Goal: Task Accomplishment & Management: Complete application form

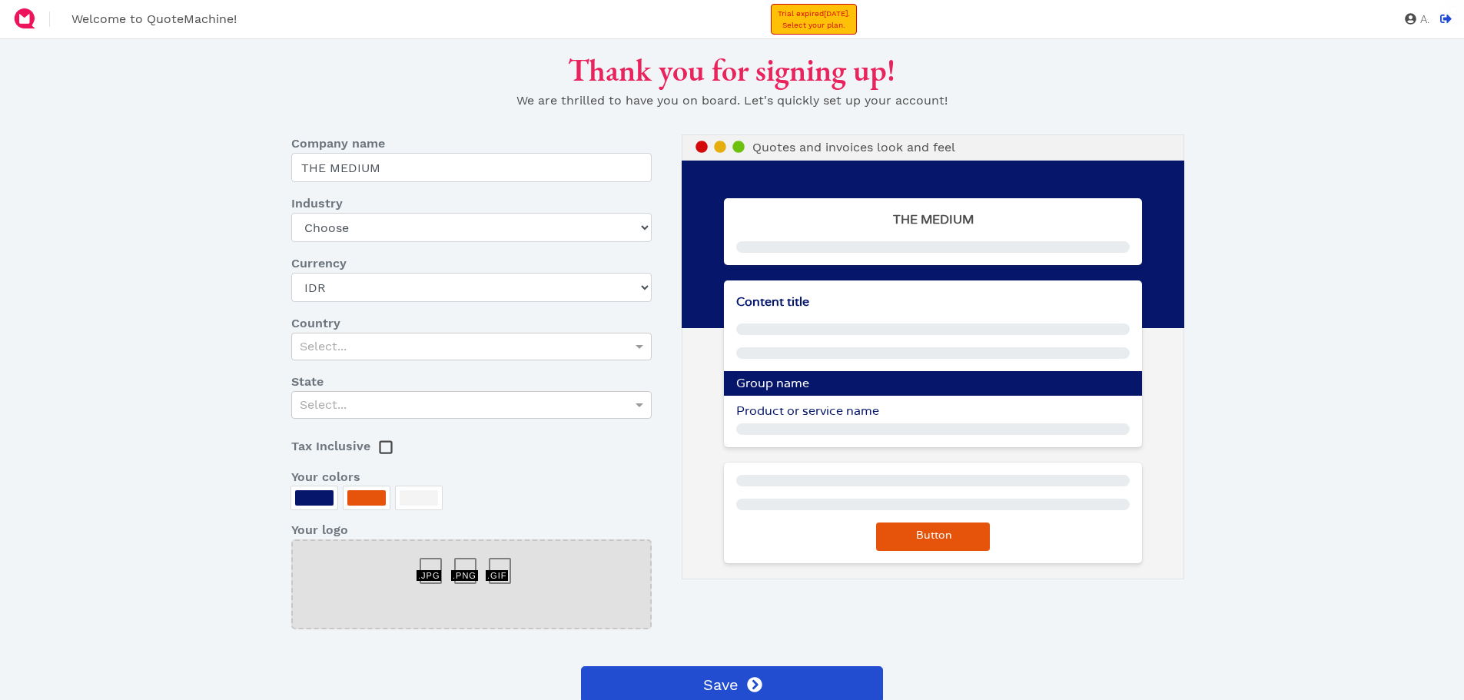
select select "IDR"
click at [161, 404] on div "Thank you for signing up! We are thrilled to have you on board. Let's quickly s…" at bounding box center [732, 401] width 1206 height 701
click at [498, 240] on select "Choose Art gallery Bike Books Construction (Not retail) Electronics Events Food…" at bounding box center [471, 227] width 360 height 29
click at [184, 341] on div "Thank you for signing up! We are thrilled to have you on board. Let's quickly s…" at bounding box center [732, 401] width 1206 height 701
click at [374, 221] on select "Choose Art gallery Bike Books Construction (Not retail) Electronics Events Food…" at bounding box center [471, 227] width 360 height 29
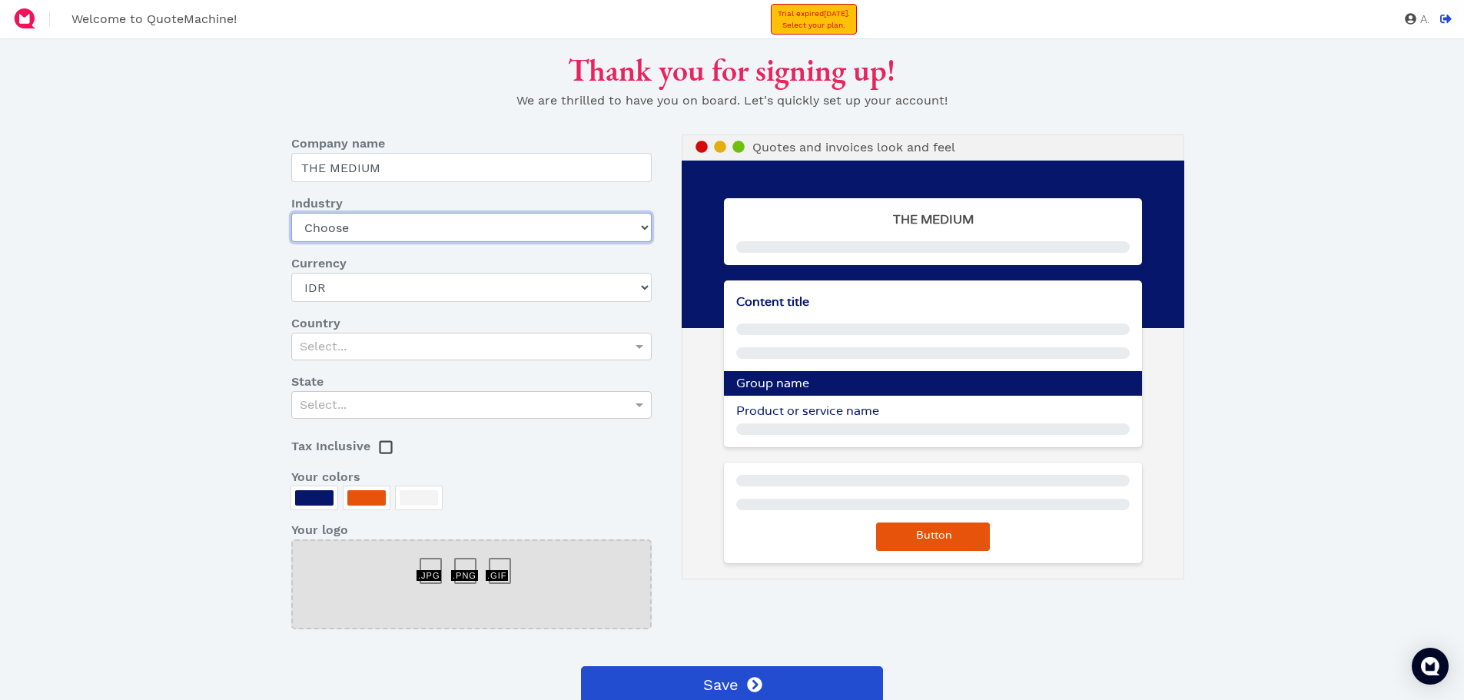
select select "home-design-furniture"
click at [291, 213] on select "Choose Art gallery Bike Books Construction (Not retail) Electronics Events Food…" at bounding box center [471, 227] width 360 height 29
click at [380, 286] on select "USD CAD EUR GBP AUD MXN SGD ZAR AED AFN ALL AMD ANG AOA ARS AUD AWG AZN BAM BBD…" at bounding box center [471, 287] width 360 height 29
click at [376, 350] on div "Select..." at bounding box center [471, 347] width 359 height 26
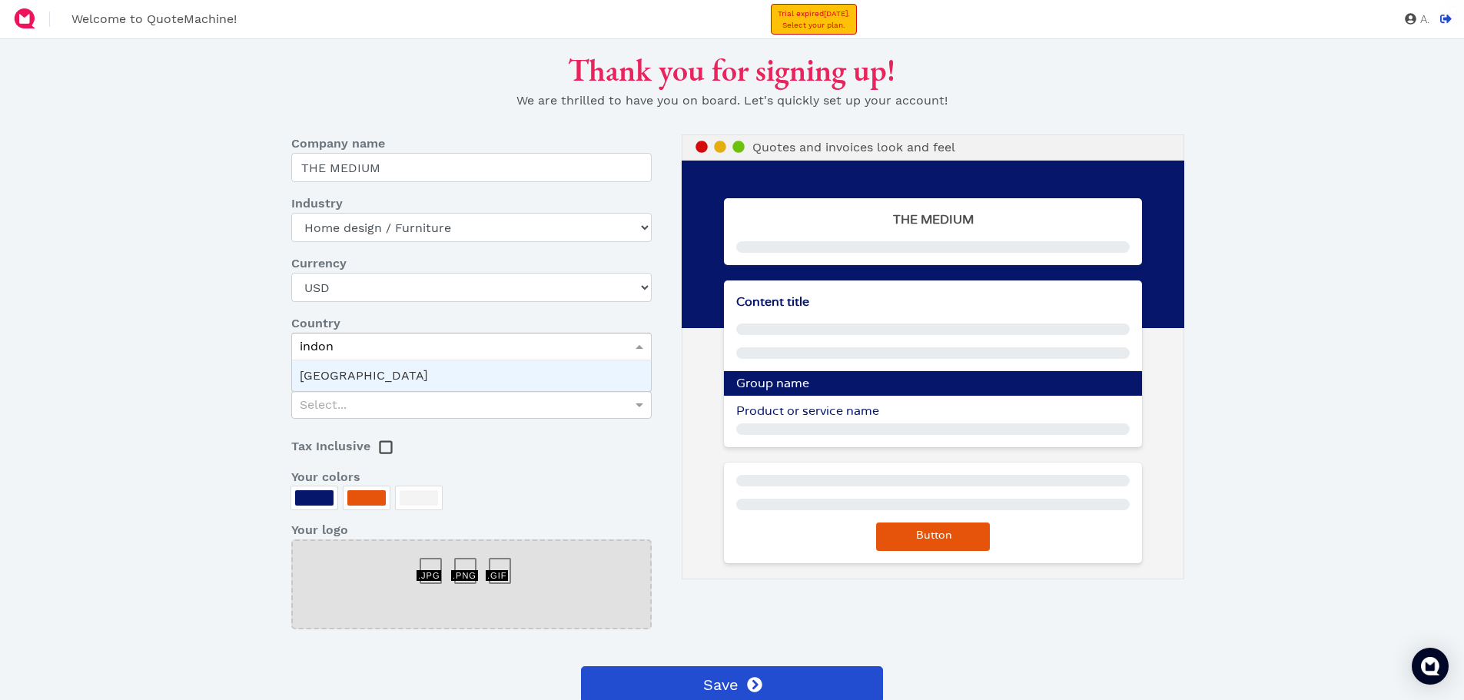
type input "indone"
click at [313, 406] on div "Select..." at bounding box center [471, 405] width 359 height 26
click at [360, 493] on div at bounding box center [366, 497] width 38 height 15
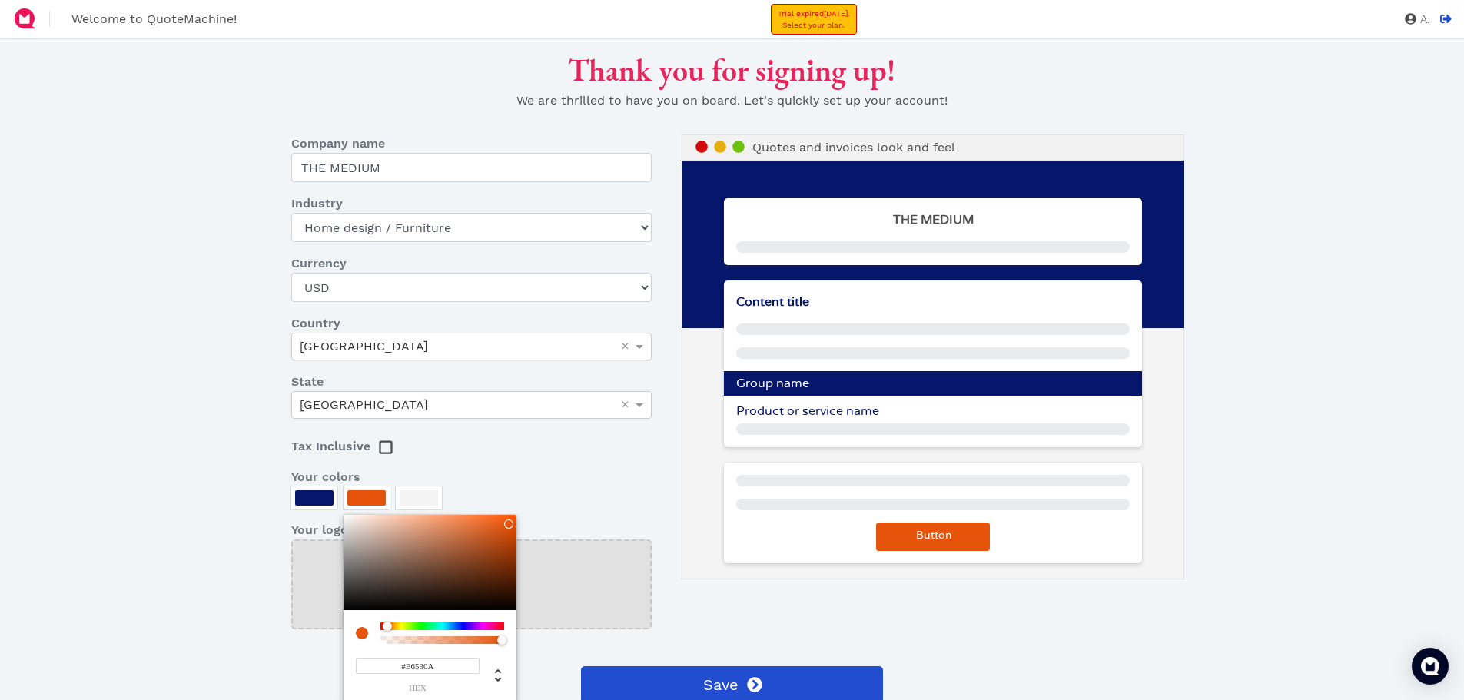
click at [304, 494] on div at bounding box center [732, 350] width 1464 height 700
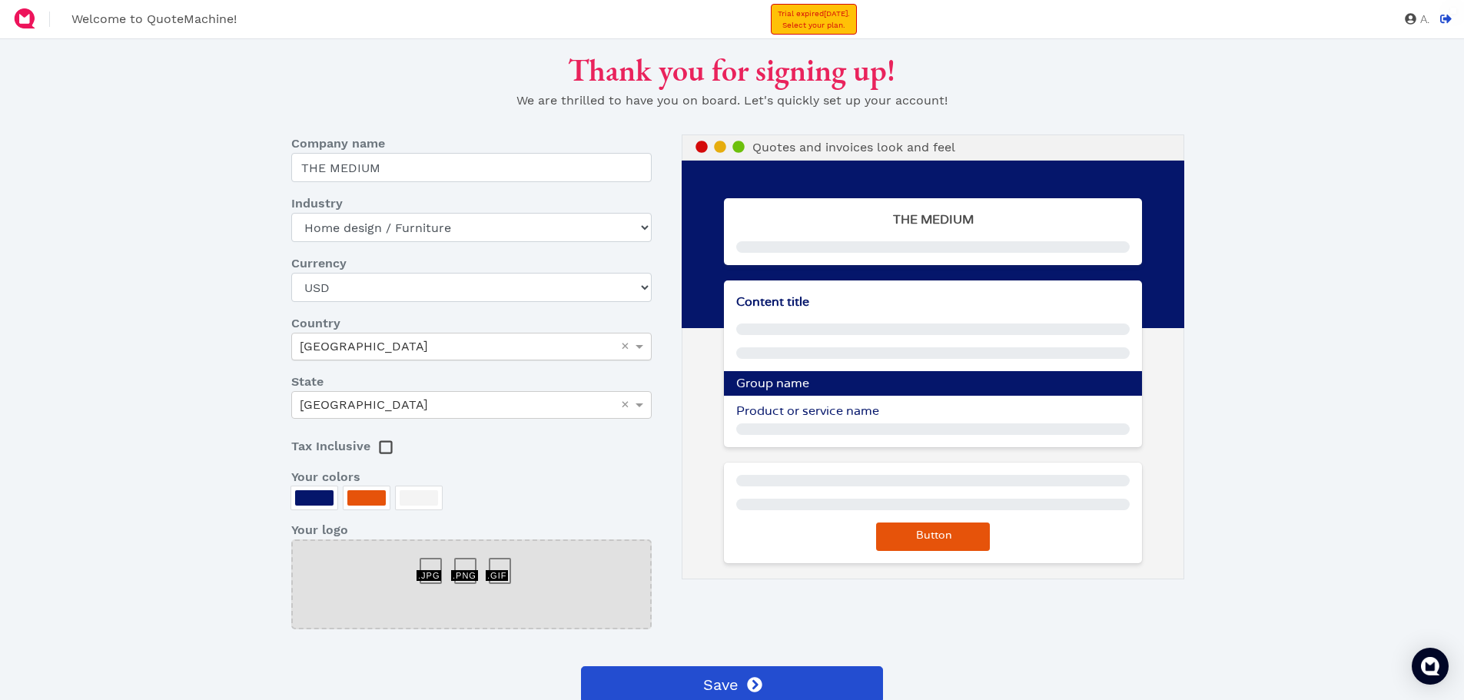
click at [219, 519] on div "Thank you for signing up! We are thrilled to have you on board. Let's quickly s…" at bounding box center [732, 401] width 1206 height 701
click at [1405, 18] on icon at bounding box center [1411, 19] width 12 height 12
click at [1420, 15] on span "A." at bounding box center [1423, 20] width 13 height 12
click at [1405, 20] on icon at bounding box center [1411, 19] width 12 height 12
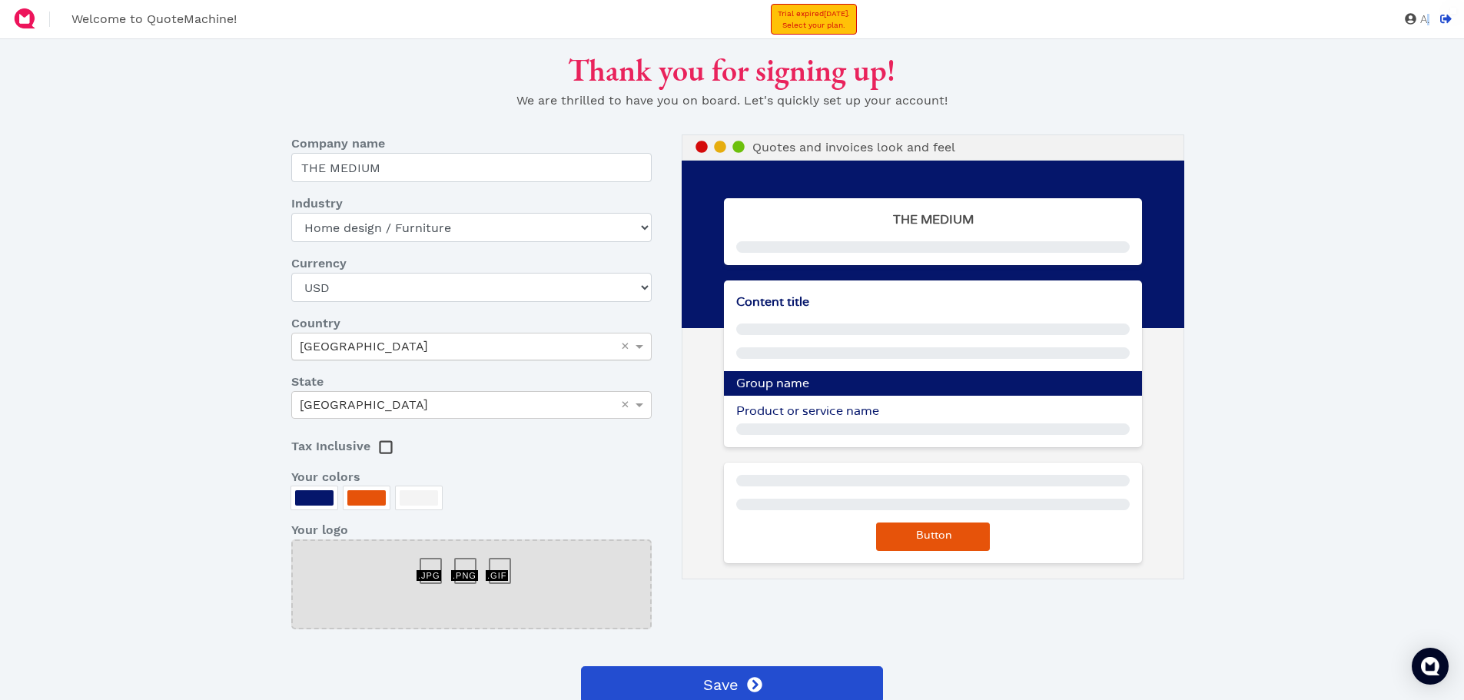
click at [1405, 20] on icon at bounding box center [1411, 19] width 12 height 12
click at [1444, 22] on icon at bounding box center [1446, 19] width 12 height 12
